Goal: Task Accomplishment & Management: Use online tool/utility

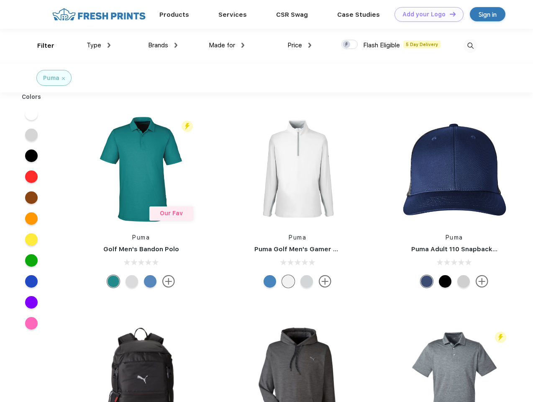
click at [426, 14] on link "Add your Logo Design Tool" at bounding box center [428, 14] width 69 height 15
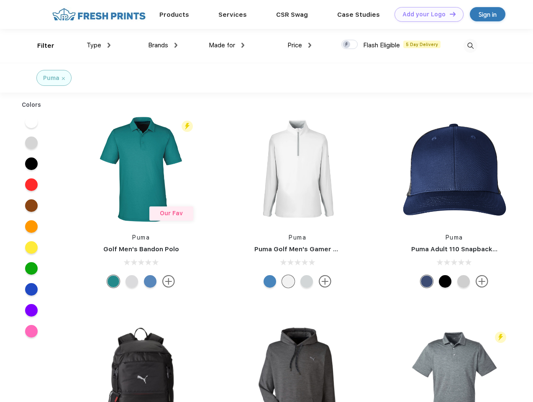
click at [0, 0] on div "Design Tool" at bounding box center [0, 0] width 0 height 0
click at [449, 14] on link "Add your Logo Design Tool" at bounding box center [428, 14] width 69 height 15
click at [40, 46] on div "Filter" at bounding box center [45, 46] width 17 height 10
click at [99, 45] on span "Type" at bounding box center [94, 45] width 15 height 8
click at [163, 45] on span "Brands" at bounding box center [158, 45] width 20 height 8
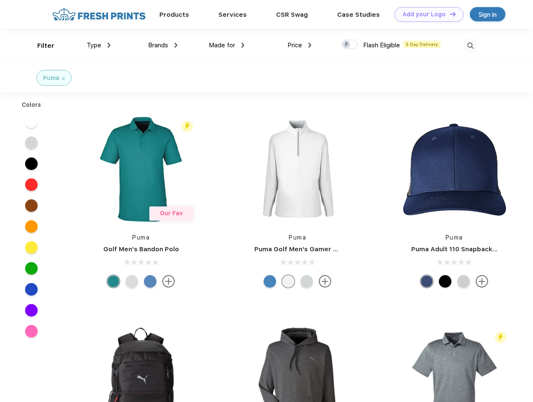
click at [227, 45] on span "Made for" at bounding box center [222, 45] width 26 height 8
click at [299, 45] on span "Price" at bounding box center [294, 45] width 15 height 8
click at [350, 45] on div at bounding box center [349, 44] width 16 height 9
click at [347, 45] on input "checkbox" at bounding box center [343, 41] width 5 height 5
click at [470, 46] on img at bounding box center [470, 46] width 14 height 14
